Goal: Task Accomplishment & Management: Complete application form

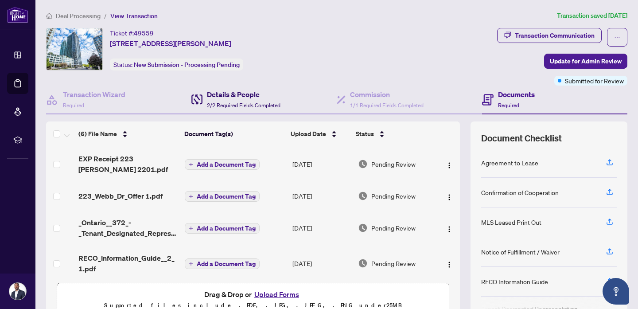
click at [239, 100] on div "Details & People 2/2 Required Fields Completed" at bounding box center [244, 99] width 74 height 21
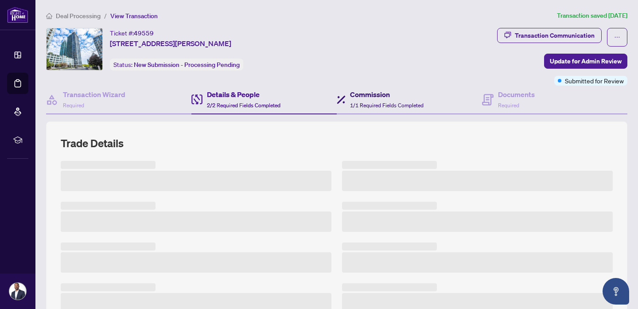
click at [367, 91] on h4 "Commission" at bounding box center [387, 94] width 74 height 11
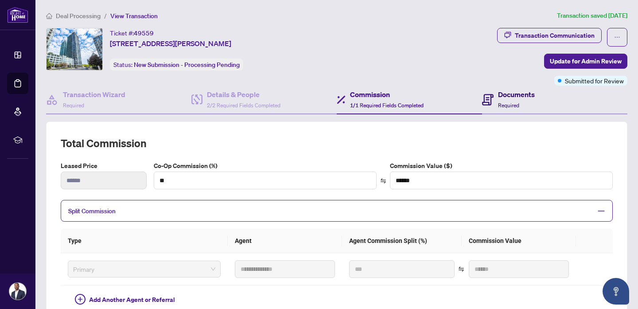
click at [506, 103] on span "Required" at bounding box center [508, 105] width 21 height 7
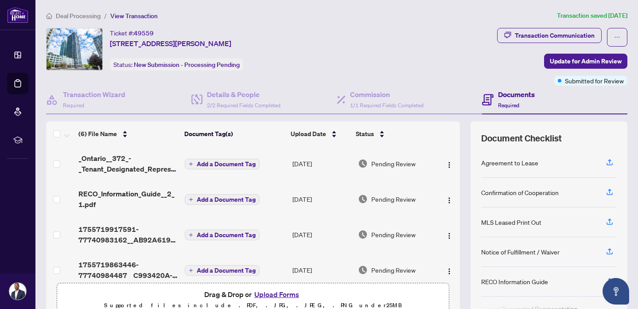
scroll to position [77, 0]
